Goal: Contribute content

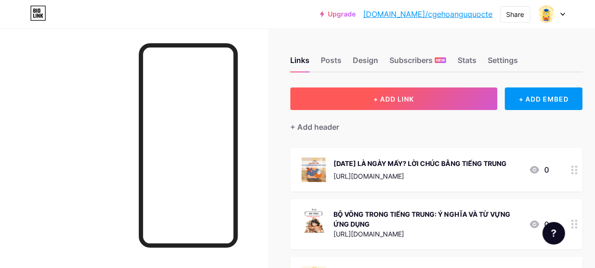
click at [381, 96] on span "+ ADD LINK" at bounding box center [394, 99] width 40 height 8
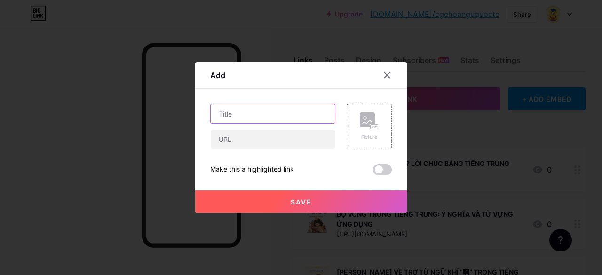
click at [270, 120] on input "text" at bounding box center [273, 113] width 124 height 19
click at [250, 118] on input "text" at bounding box center [273, 113] width 124 height 19
paste input "CÁCH SỬ DỤNG LIÊN TỪ TRONG TIẾNG TRUNG: DỄ HIỂU CHO NGƯỜI MỚI BẮT ĐẦU"
type input "CÁCH SỬ DỤNG LIÊN TỪ TRONG TIẾNG TRUNG: DỄ HIỂU CHO NGƯỜI MỚI BẮT ĐẦU"
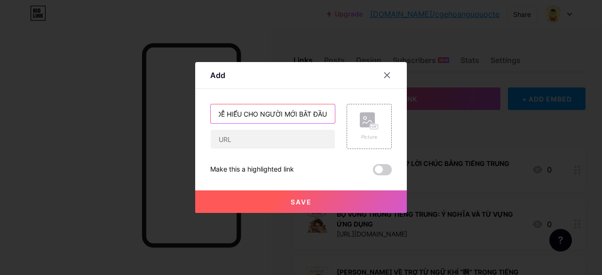
scroll to position [0, 0]
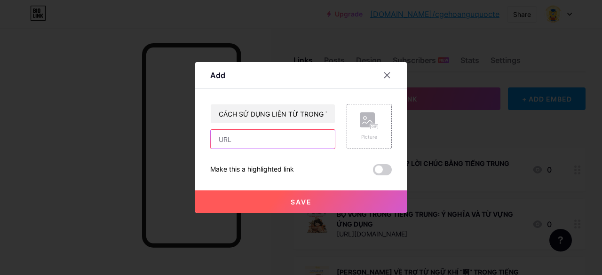
click at [240, 143] on input "text" at bounding box center [273, 139] width 124 height 19
paste input "[URL][DOMAIN_NAME]"
type input "[URL][DOMAIN_NAME]"
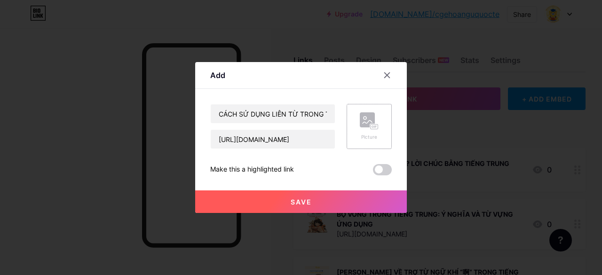
click at [361, 128] on rect at bounding box center [367, 119] width 15 height 15
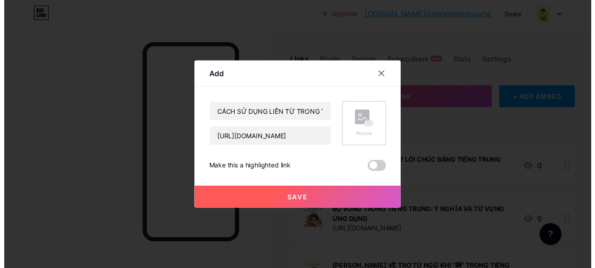
scroll to position [0, 0]
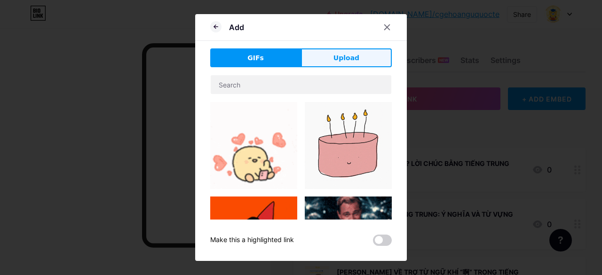
click at [321, 66] on button "Upload" at bounding box center [346, 57] width 91 height 19
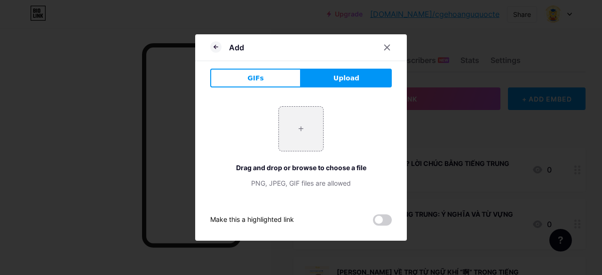
click at [323, 60] on div "Add" at bounding box center [301, 50] width 212 height 22
click at [285, 141] on input "file" at bounding box center [301, 129] width 44 height 44
type input "C:\fakepath\lien-tu-trong-tieng-trung (1).jpg"
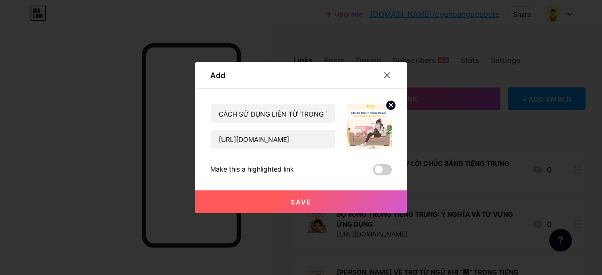
click at [304, 202] on span "Save" at bounding box center [301, 202] width 21 height 8
